Goal: Information Seeking & Learning: Learn about a topic

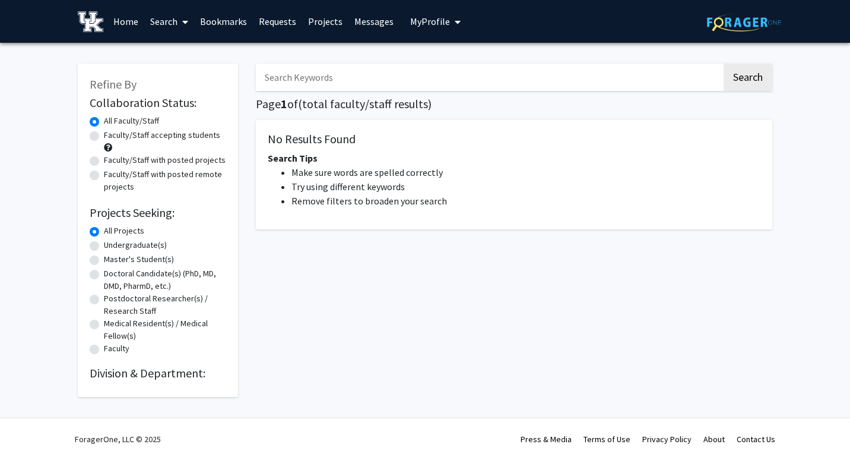
click at [223, 21] on link "Bookmarks" at bounding box center [223, 22] width 59 height 42
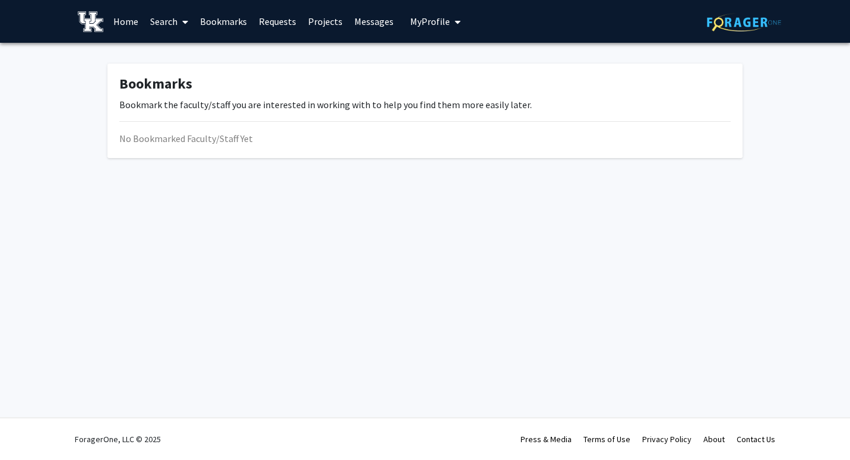
click at [170, 26] on link "Search" at bounding box center [169, 22] width 50 height 42
click at [182, 72] on span "Students" at bounding box center [180, 79] width 72 height 24
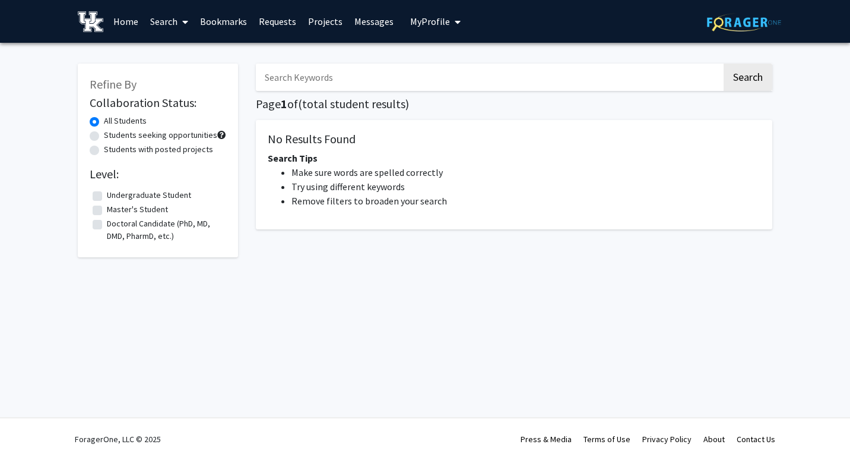
click at [125, 23] on link "Home" at bounding box center [125, 22] width 37 height 42
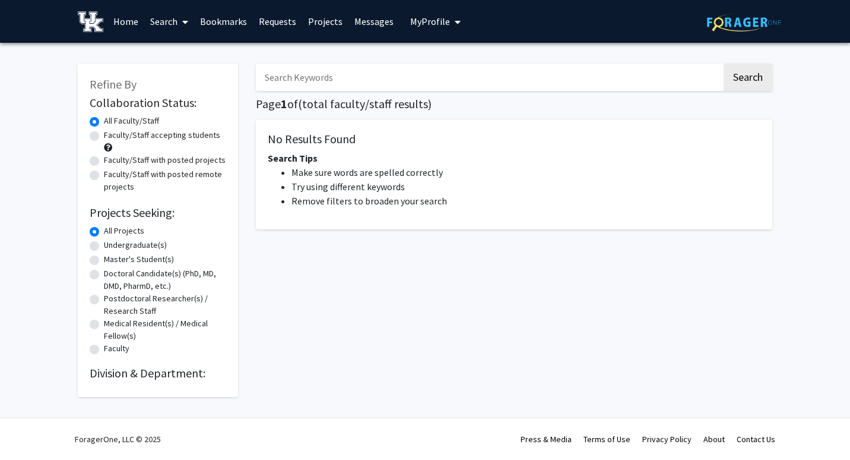
click at [350, 83] on input "Search Keywords" at bounding box center [489, 77] width 466 height 27
click at [413, 22] on span "My Profile" at bounding box center [430, 21] width 40 height 12
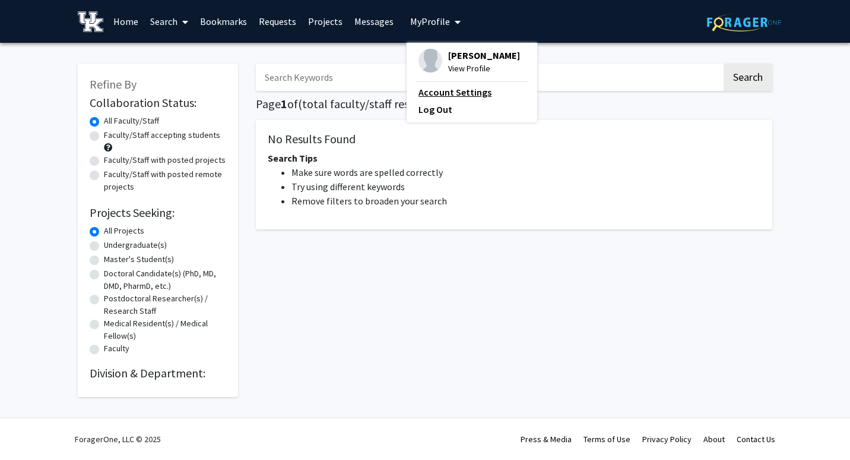
click at [419, 92] on link "Account Settings" at bounding box center [472, 92] width 107 height 14
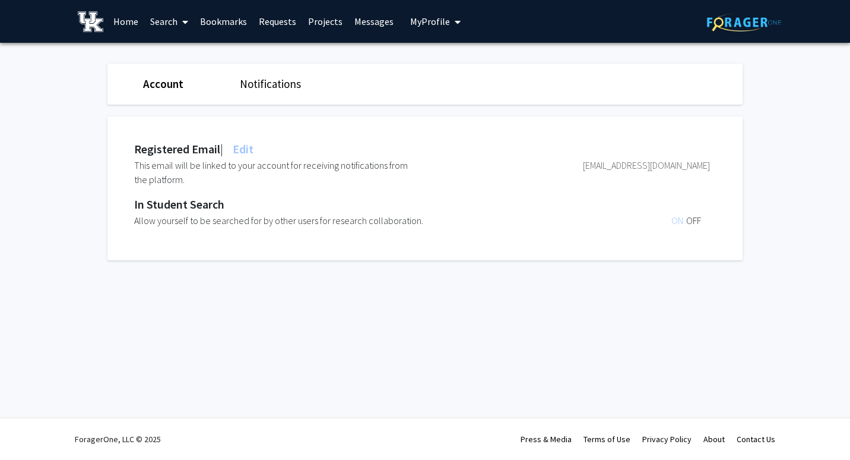
click at [374, 17] on link "Messages" at bounding box center [374, 22] width 51 height 42
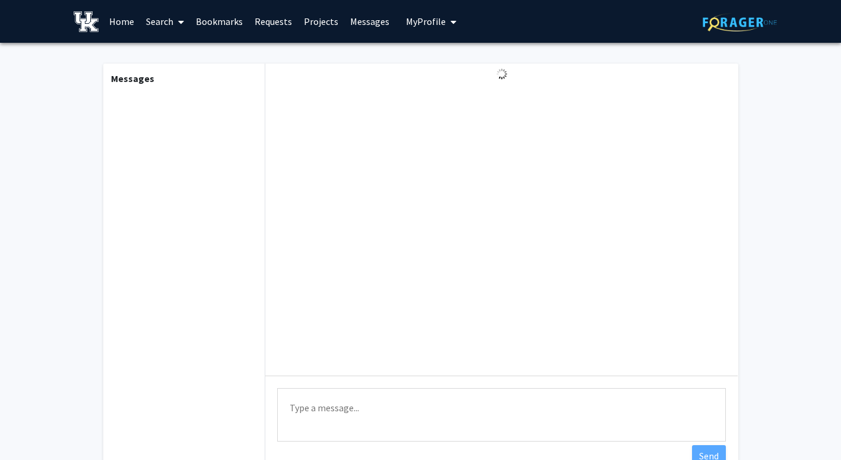
click at [112, 18] on link "Home" at bounding box center [121, 22] width 37 height 42
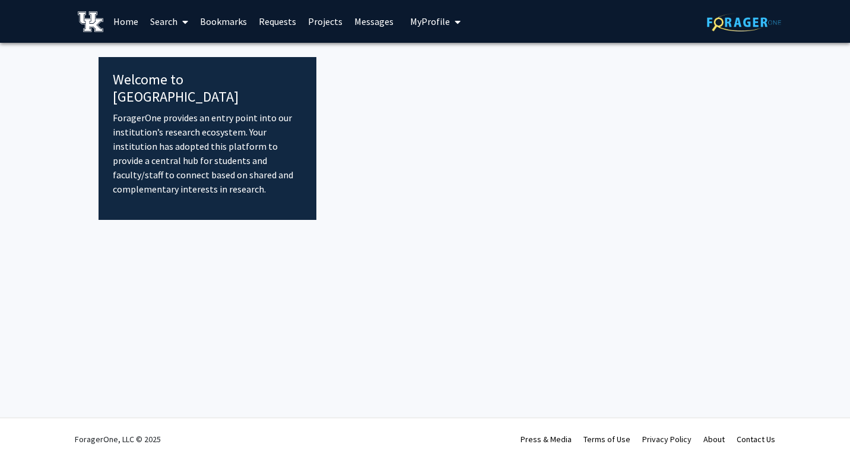
click at [96, 27] on img at bounding box center [91, 21] width 26 height 21
click at [329, 17] on link "Projects" at bounding box center [325, 22] width 46 height 42
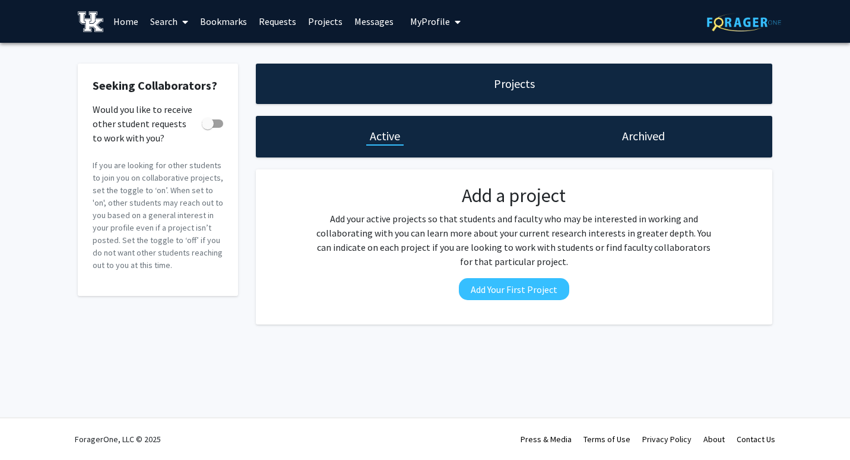
click at [274, 21] on link "Requests" at bounding box center [277, 22] width 49 height 42
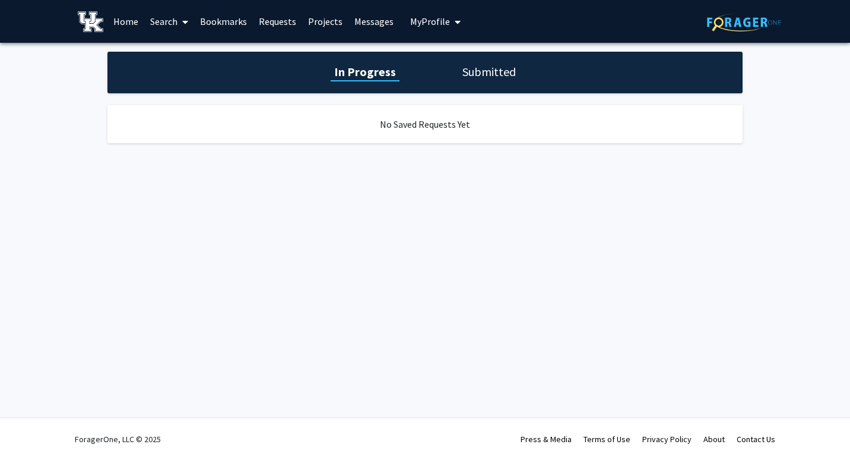
click at [212, 25] on link "Bookmarks" at bounding box center [223, 22] width 59 height 42
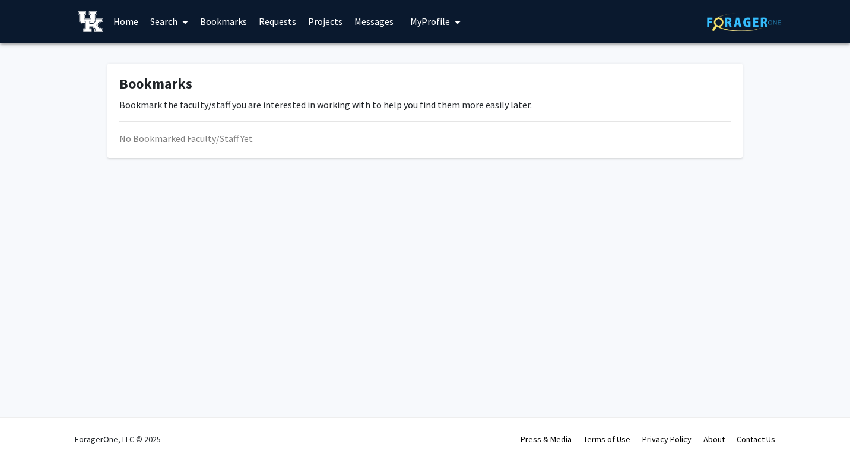
click at [167, 20] on link "Search" at bounding box center [169, 22] width 50 height 42
click at [176, 74] on span "Students" at bounding box center [180, 79] width 72 height 24
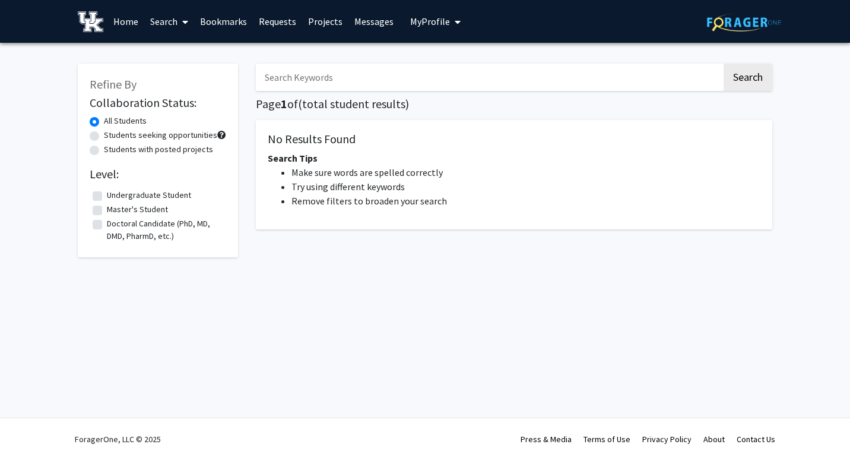
click at [402, 84] on input "Search Keywords" at bounding box center [489, 77] width 466 height 27
click at [175, 132] on label "Students seeking opportunities" at bounding box center [160, 135] width 113 height 12
click at [112, 132] on input "Students seeking opportunities" at bounding box center [108, 133] width 8 height 8
radio input "true"
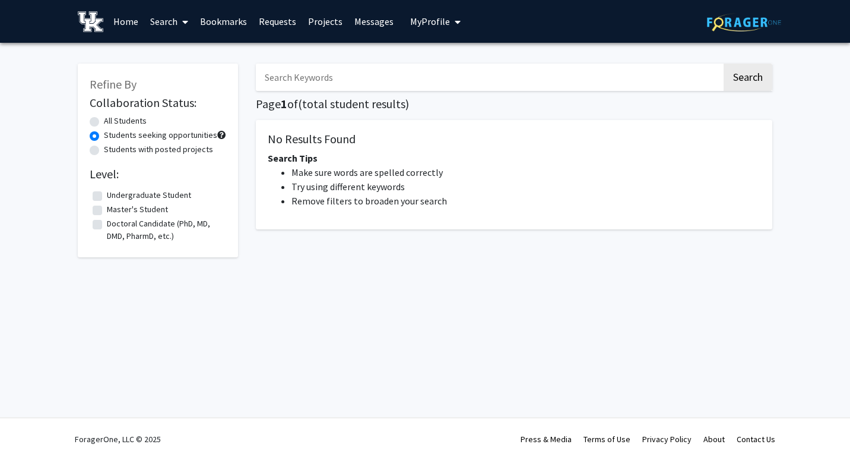
click at [183, 150] on label "Students with posted projects" at bounding box center [158, 149] width 109 height 12
click at [112, 150] on input "Students with posted projects" at bounding box center [108, 147] width 8 height 8
radio input "true"
click at [171, 132] on label "Students seeking opportunities" at bounding box center [160, 135] width 113 height 12
click at [112, 132] on input "Students seeking opportunities" at bounding box center [108, 133] width 8 height 8
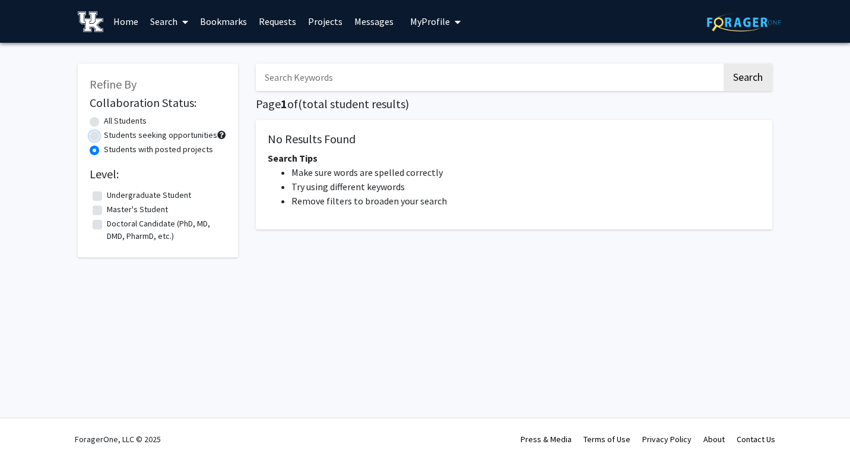
radio input "true"
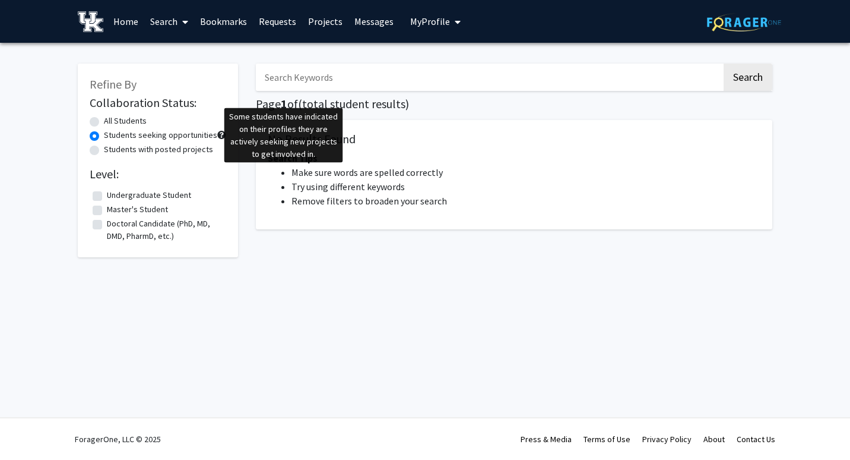
click at [220, 134] on span at bounding box center [221, 135] width 8 height 8
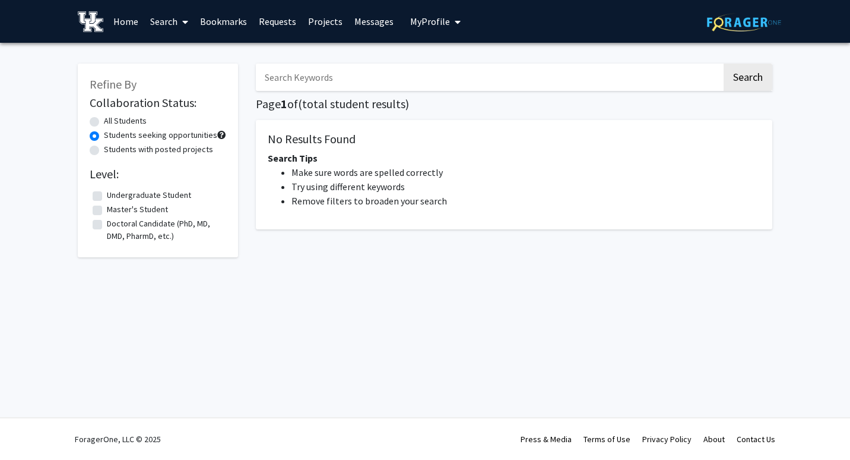
click at [220, 134] on span at bounding box center [221, 135] width 8 height 8
click at [150, 194] on label "Undergraduate Student" at bounding box center [149, 195] width 84 height 12
click at [115, 194] on input "Undergraduate Student" at bounding box center [111, 193] width 8 height 8
checkbox input "true"
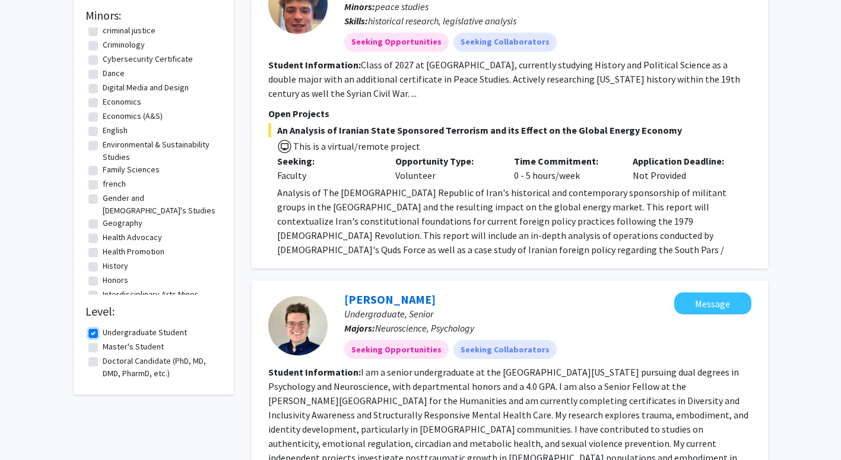
scroll to position [327, 0]
click at [116, 230] on label "Health Advocacy" at bounding box center [132, 236] width 59 height 12
click at [110, 230] on input "Health Advocacy" at bounding box center [107, 234] width 8 height 8
checkbox input "true"
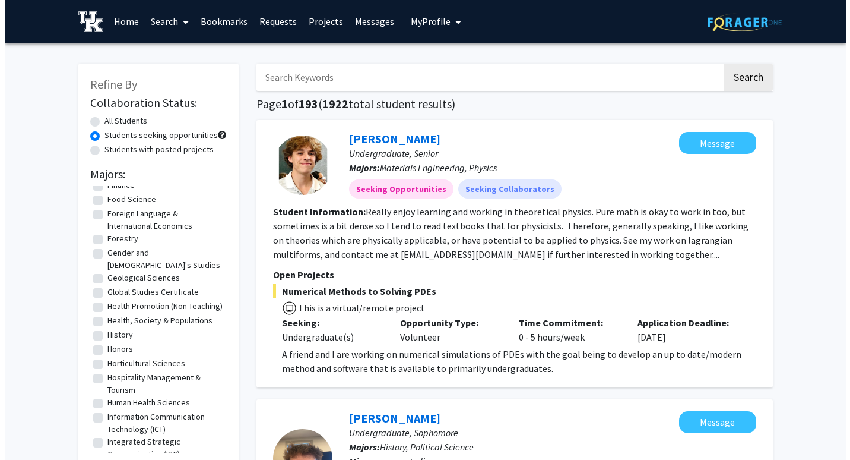
scroll to position [692, 0]
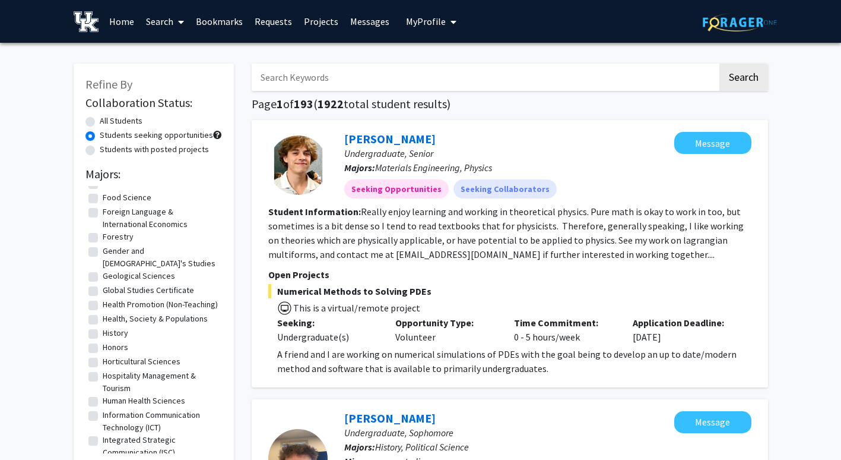
click at [147, 400] on label "Human Health Sciences" at bounding box center [144, 400] width 83 height 12
click at [110, 400] on input "Human Health Sciences" at bounding box center [107, 398] width 8 height 8
checkbox input "true"
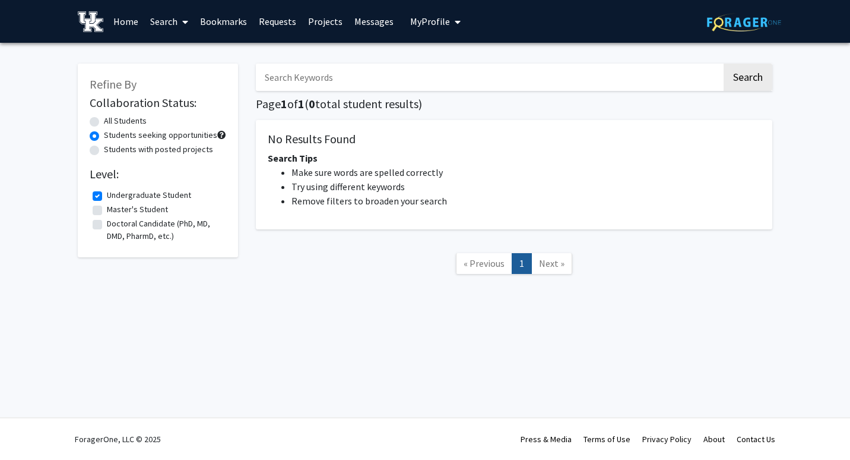
click at [484, 269] on link "« Previous" at bounding box center [484, 263] width 56 height 21
click at [357, 22] on link "Messages" at bounding box center [374, 22] width 51 height 42
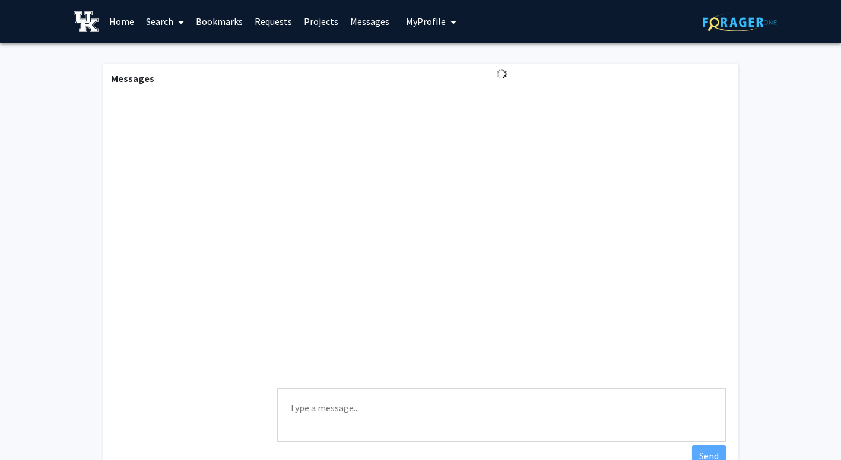
click at [166, 20] on link "Search" at bounding box center [165, 22] width 50 height 42
click at [124, 16] on link "Home" at bounding box center [121, 22] width 37 height 42
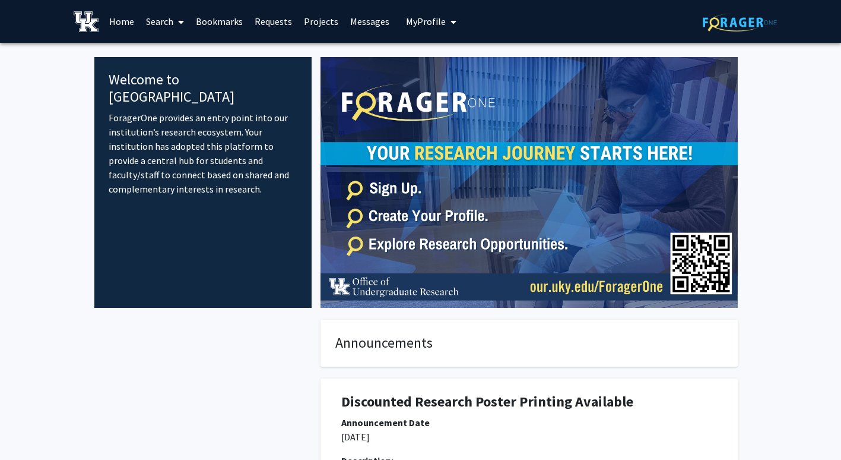
click at [349, 24] on link "Messages" at bounding box center [369, 22] width 51 height 42
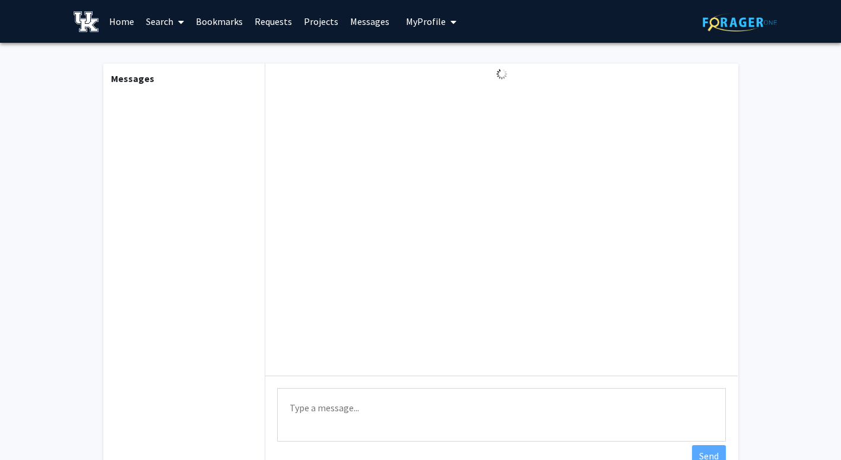
click at [121, 26] on link "Home" at bounding box center [121, 22] width 37 height 42
